Goal: Information Seeking & Learning: Learn about a topic

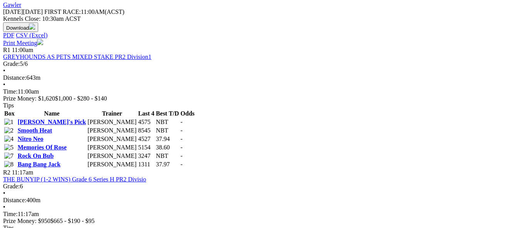
scroll to position [347, 0]
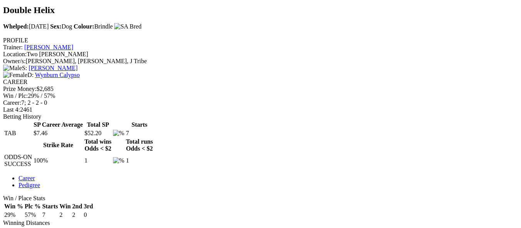
scroll to position [270, 0]
